Goal: Book appointment/travel/reservation

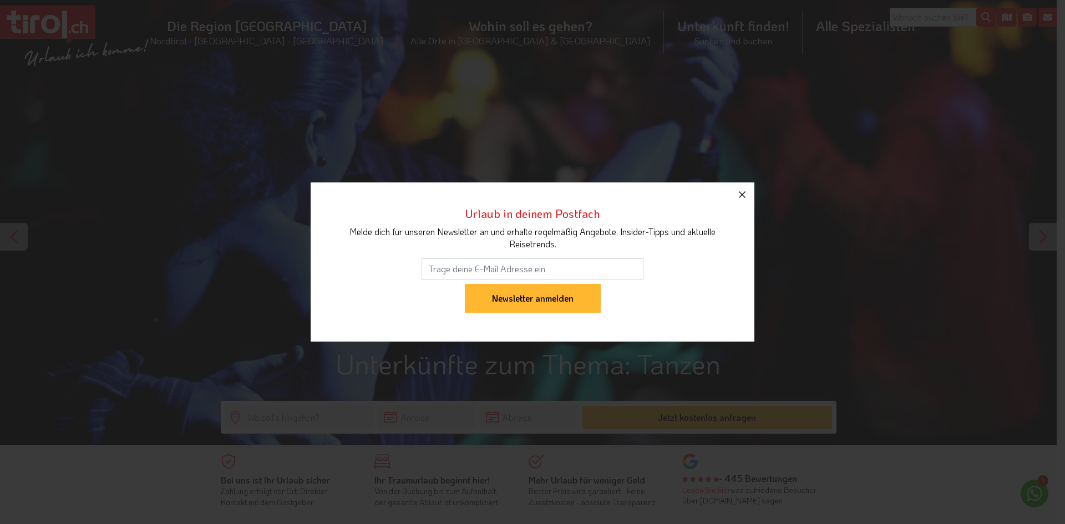
click at [748, 191] on icon "button" at bounding box center [741, 194] width 13 height 13
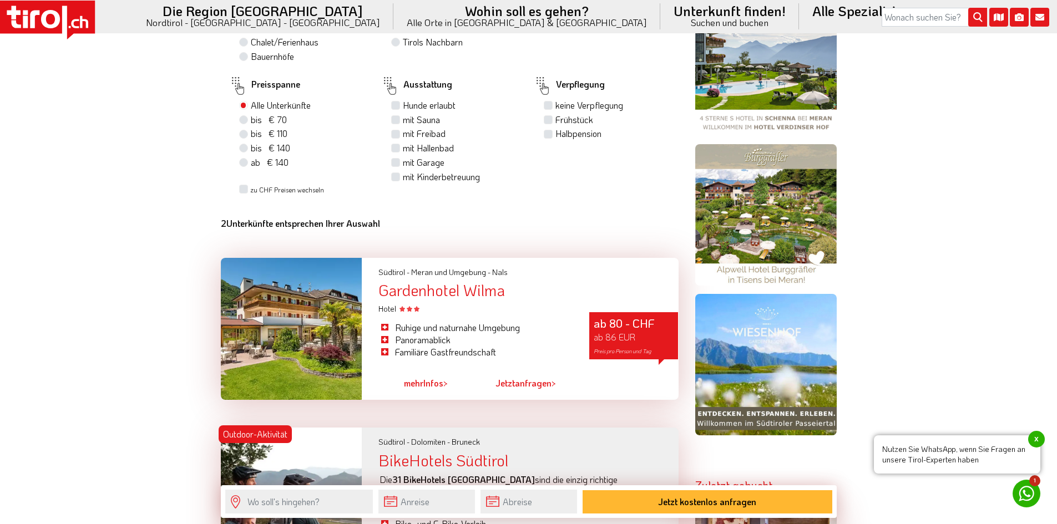
scroll to position [887, 0]
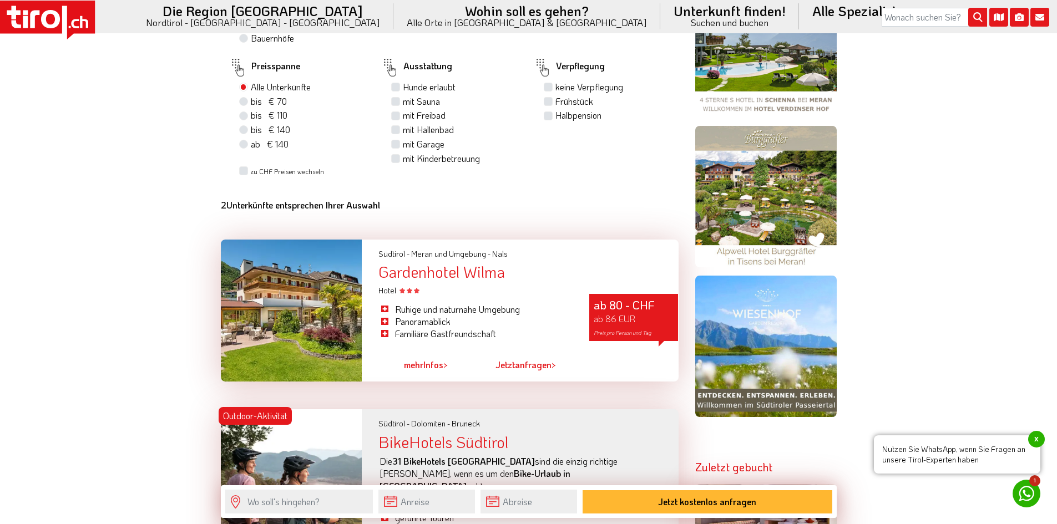
click at [417, 360] on span "mehr" at bounding box center [413, 365] width 19 height 12
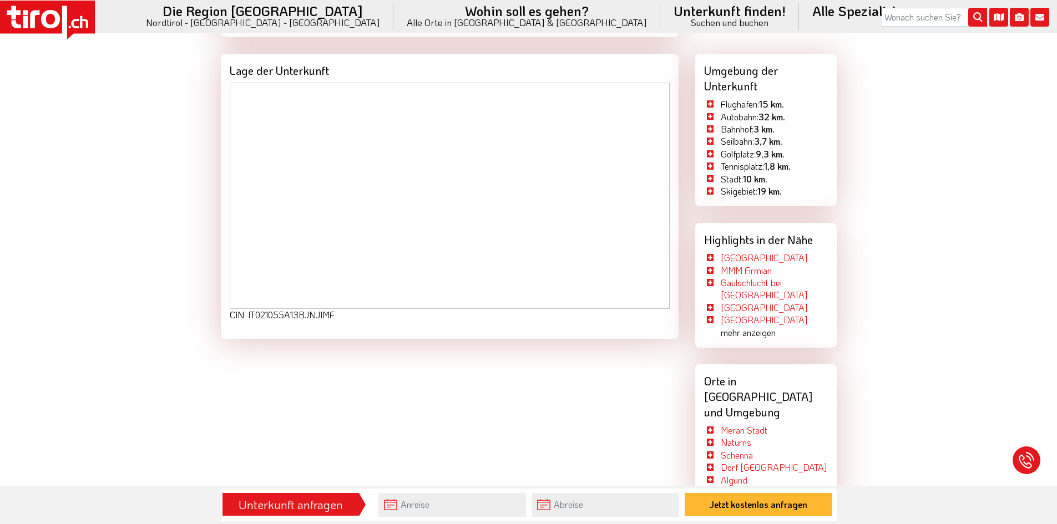
scroll to position [1775, 0]
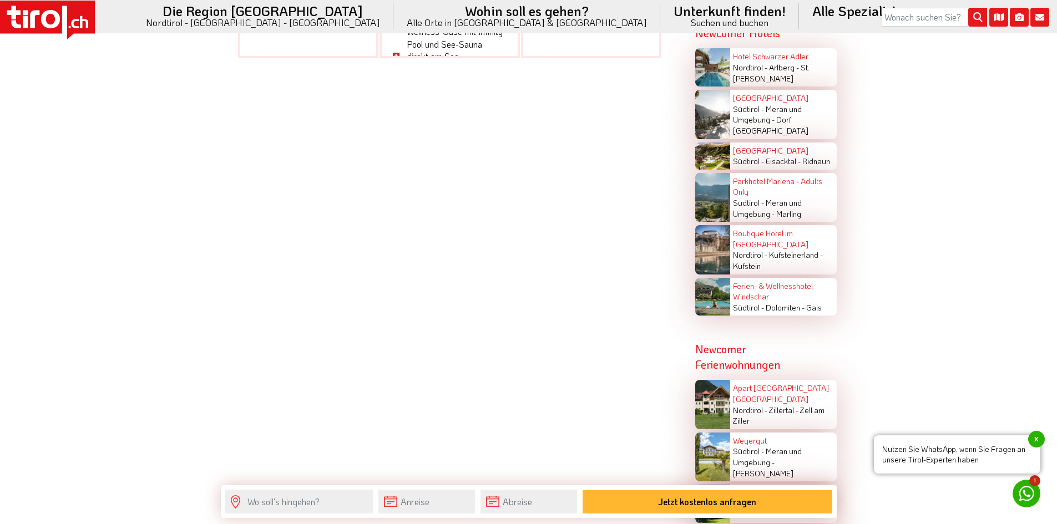
scroll to position [2218, 0]
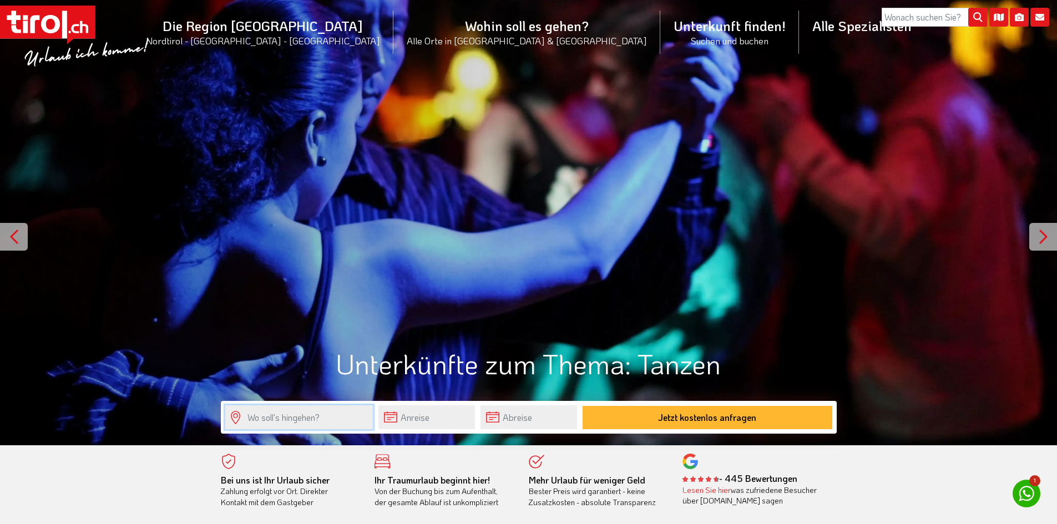
click at [297, 415] on input "text" at bounding box center [299, 417] width 148 height 24
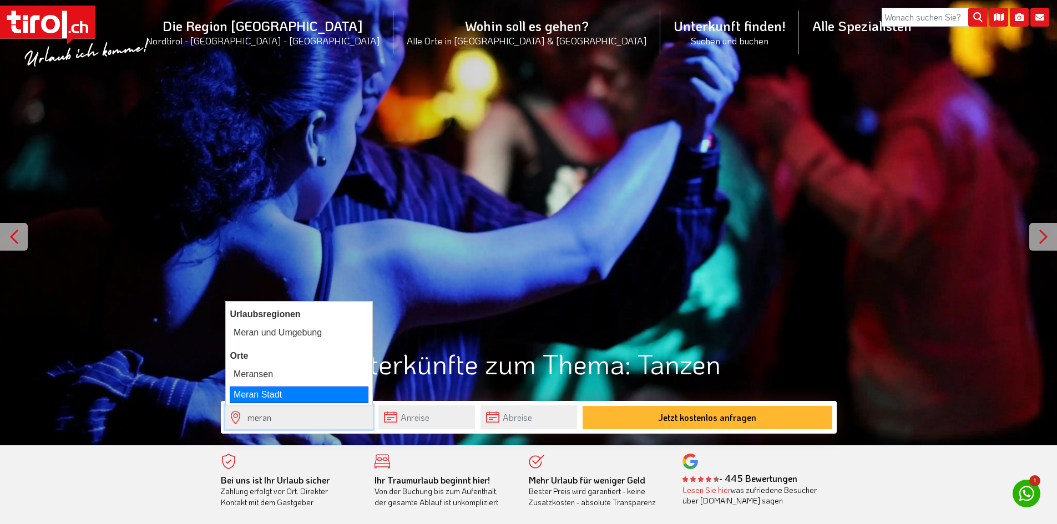
click at [260, 398] on div "Meran Stadt" at bounding box center [299, 395] width 139 height 17
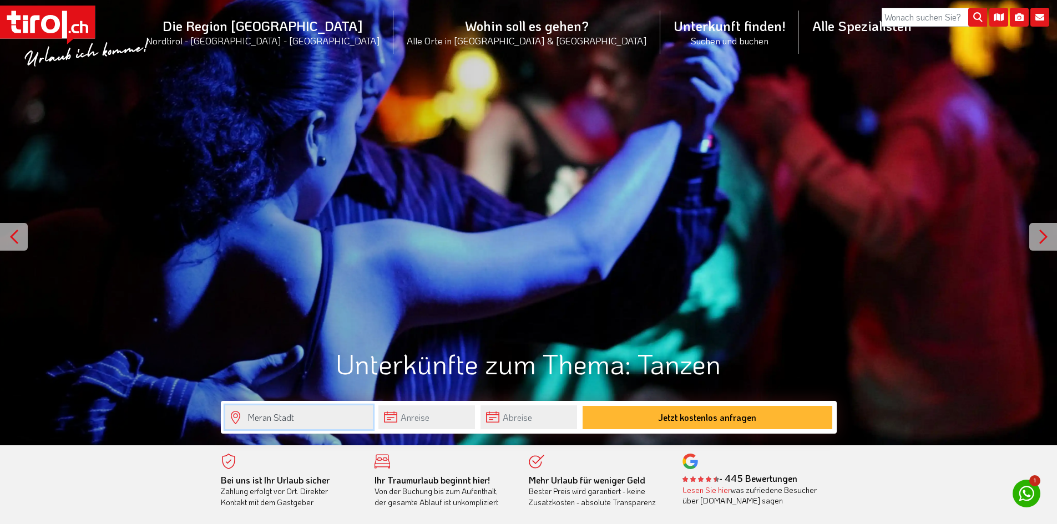
type input "Meran Stadt"
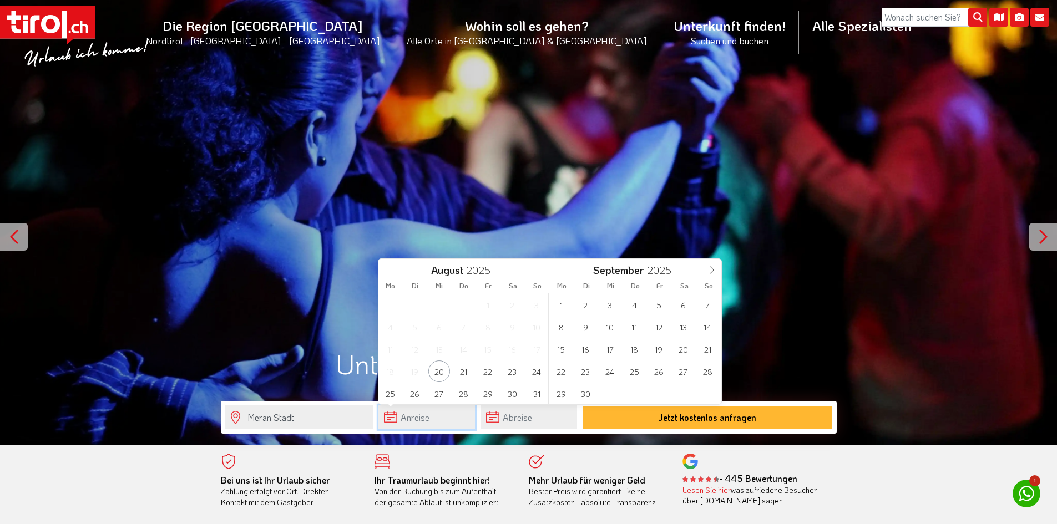
click at [424, 415] on input "text" at bounding box center [426, 417] width 97 height 24
click at [636, 371] on span "25" at bounding box center [634, 371] width 22 height 22
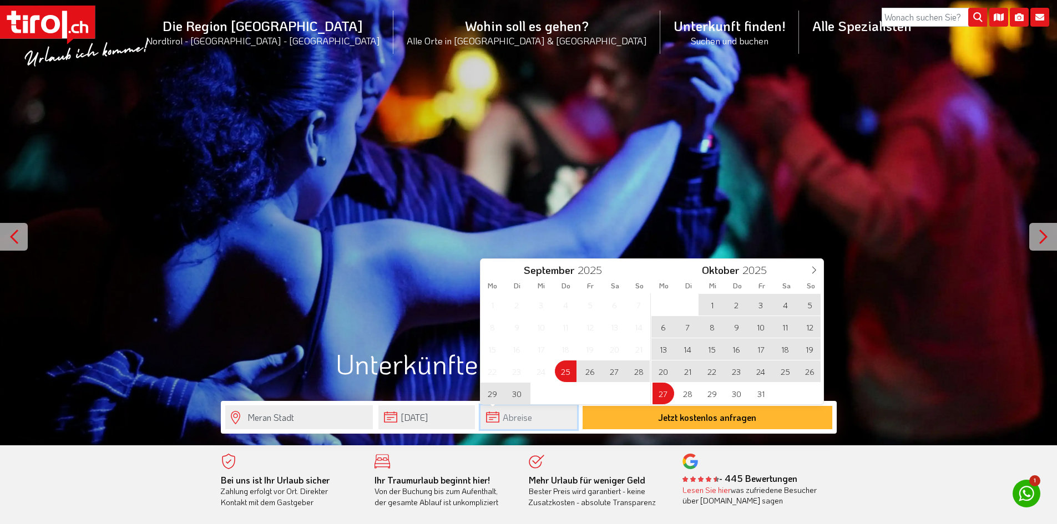
click at [543, 417] on input "text" at bounding box center [528, 417] width 97 height 24
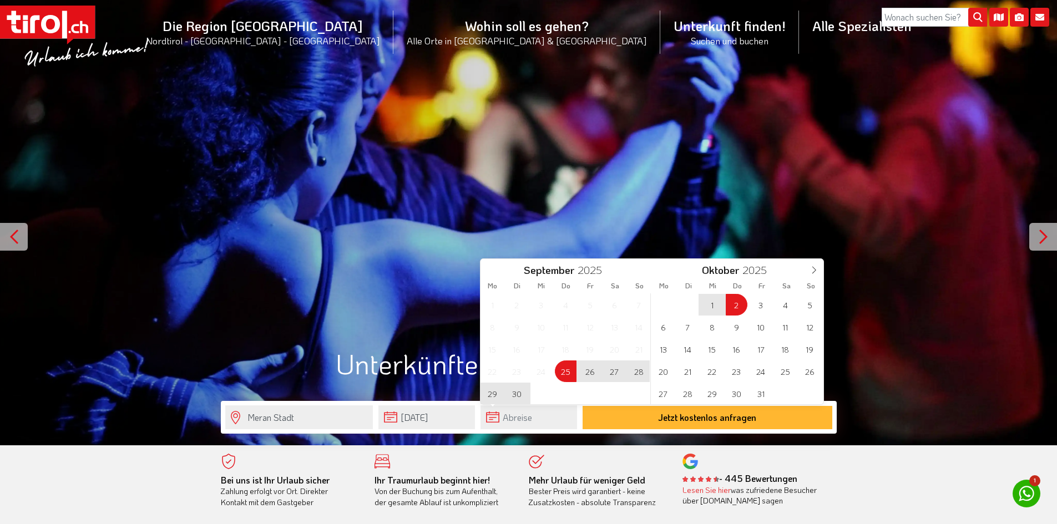
click at [735, 300] on span "2" at bounding box center [736, 305] width 22 height 22
type input "[DATE]"
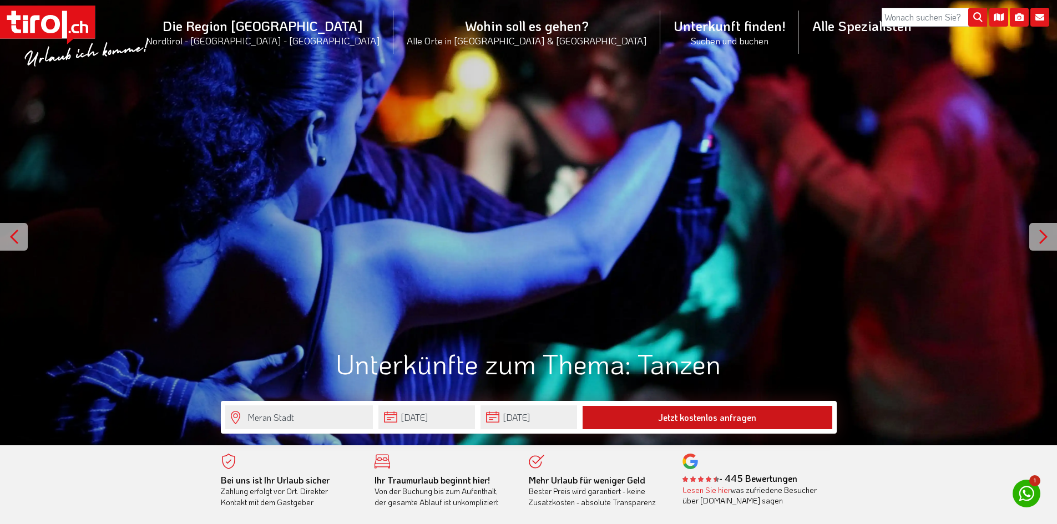
click at [740, 422] on button "Jetzt kostenlos anfragen" at bounding box center [707, 417] width 250 height 23
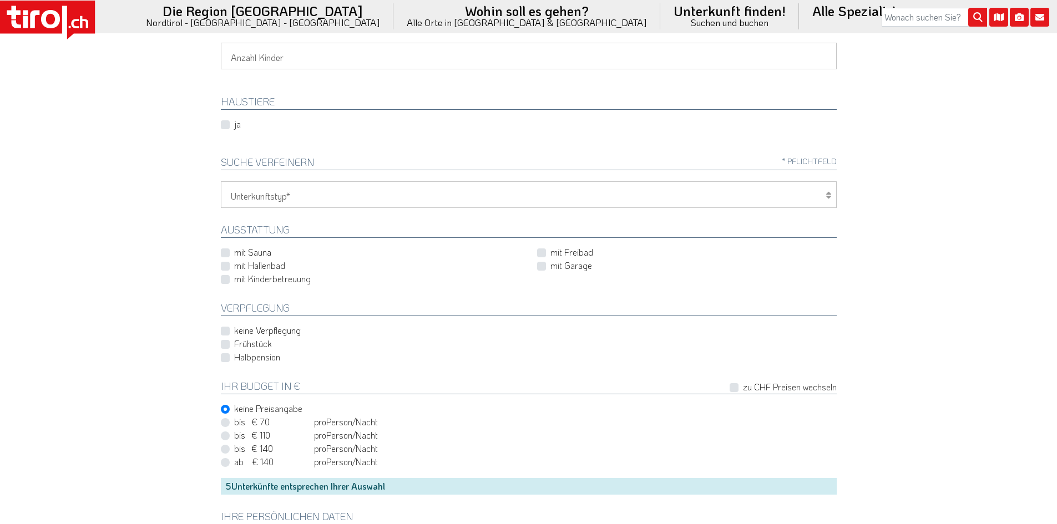
scroll to position [277, 0]
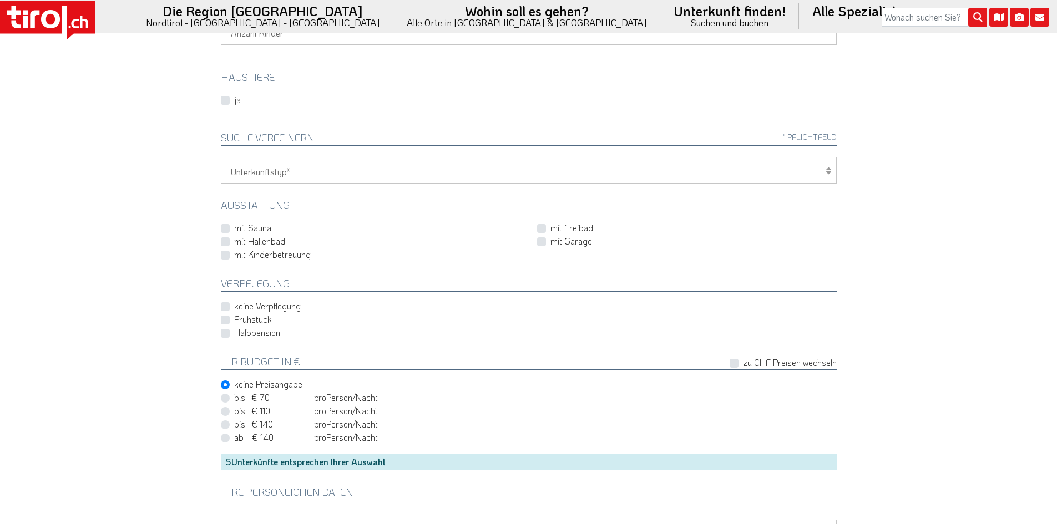
click at [234, 330] on label "Halbpension" at bounding box center [257, 333] width 46 height 12
click at [223, 330] on input "Halbpension" at bounding box center [531, 332] width 616 height 7
checkbox input "true"
click at [234, 240] on label "mit Hallenbad" at bounding box center [259, 241] width 51 height 12
click at [223, 240] on input "mit Hallenbad" at bounding box center [372, 241] width 299 height 7
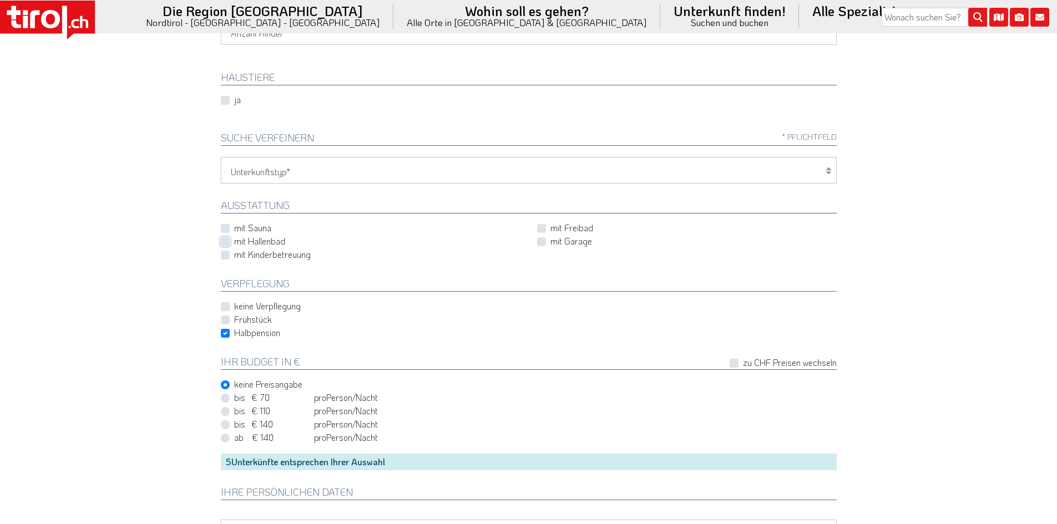
checkbox input "true"
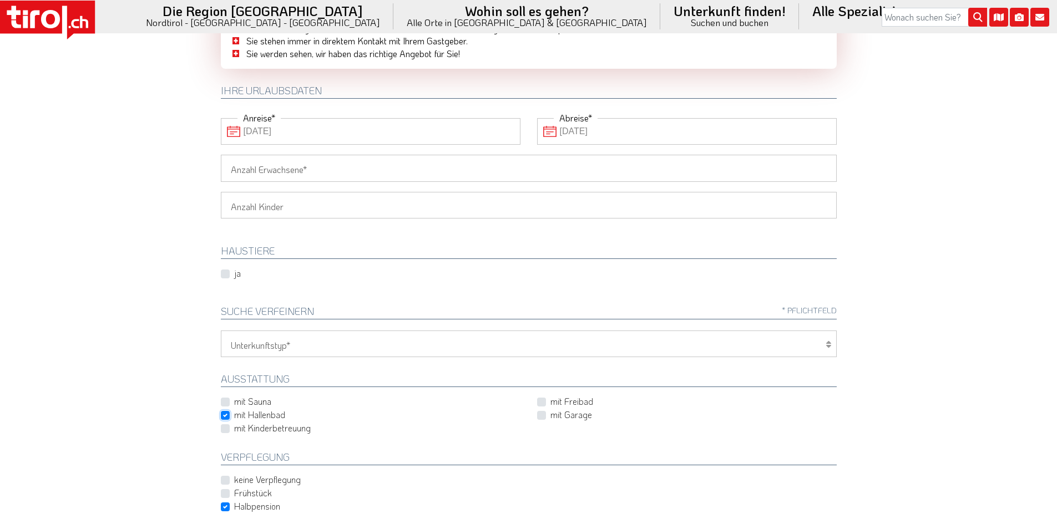
scroll to position [111, 0]
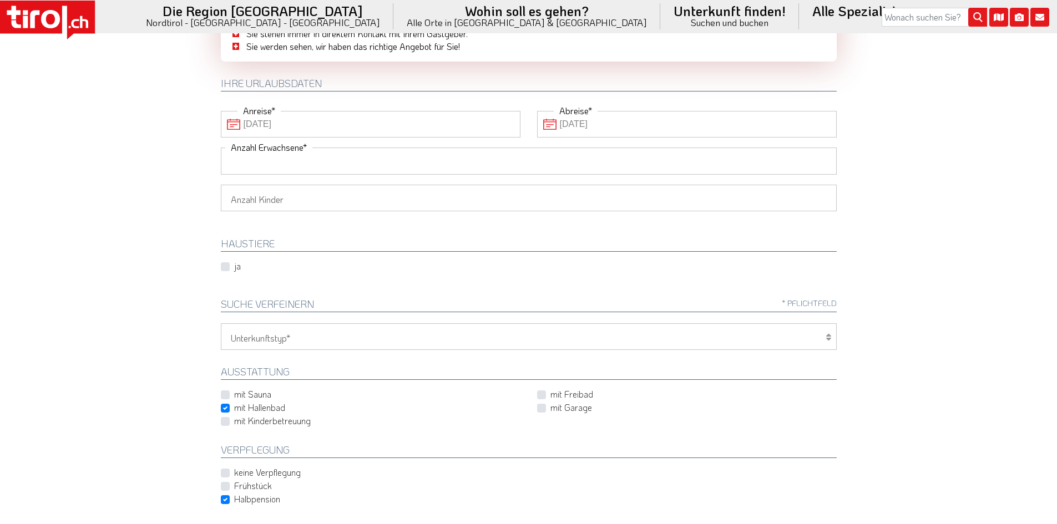
click at [336, 165] on input "Anzahl Erwachsene" at bounding box center [529, 161] width 616 height 27
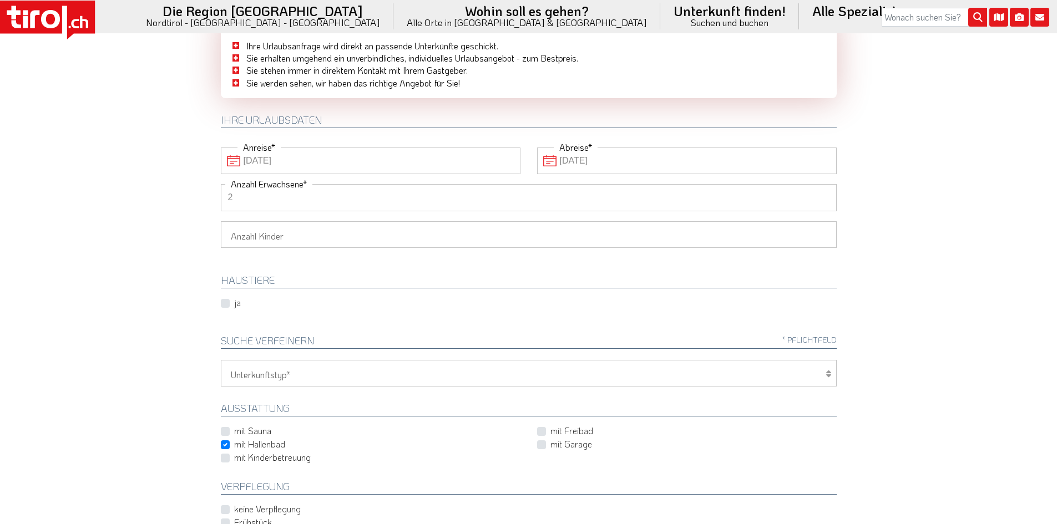
scroll to position [166, 0]
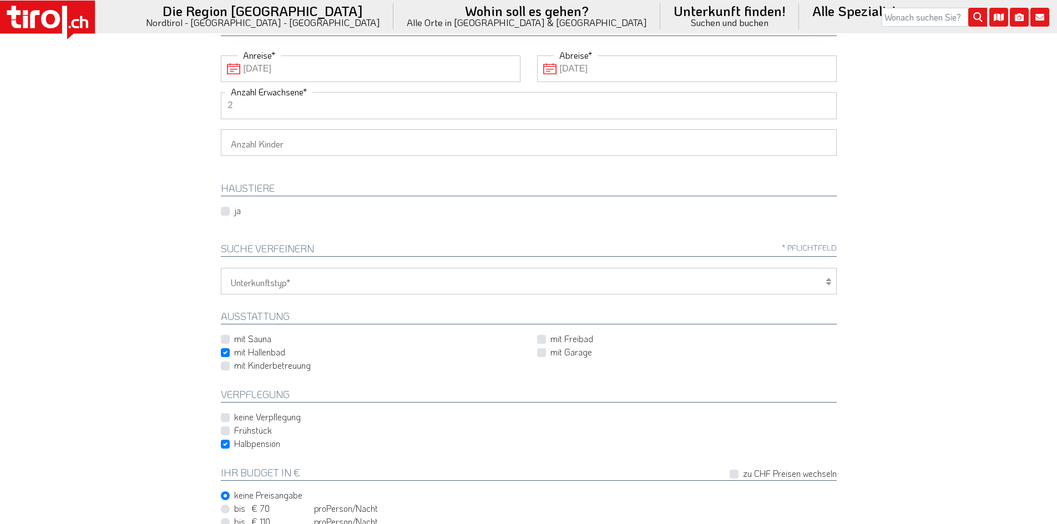
type input "2"
click at [829, 282] on icon at bounding box center [828, 281] width 6 height 9
click at [827, 282] on icon at bounding box center [828, 281] width 6 height 9
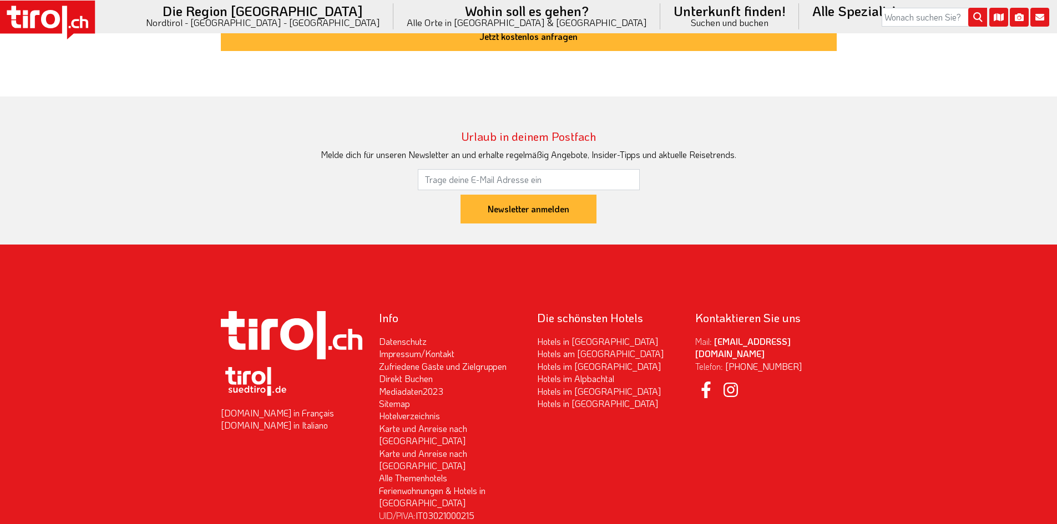
scroll to position [1105, 0]
